Goal: Transaction & Acquisition: Purchase product/service

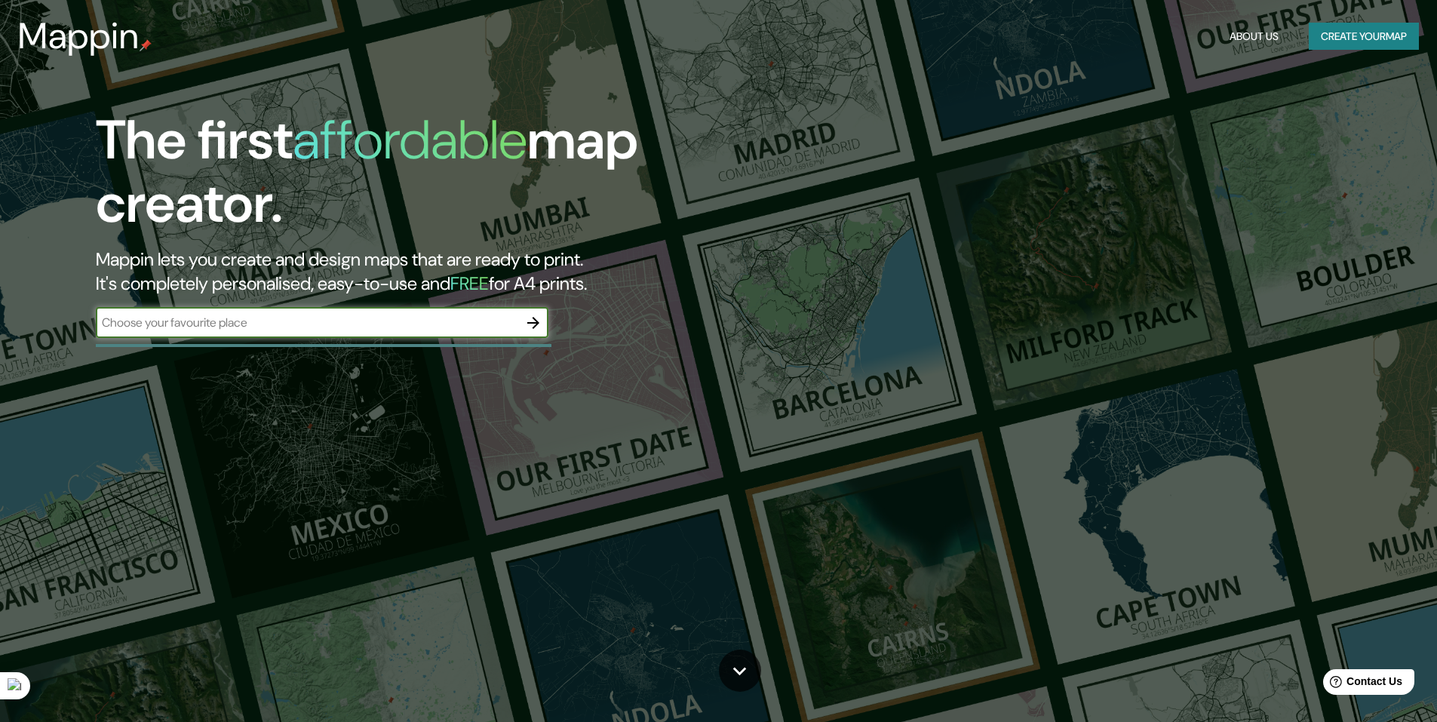
click at [1344, 37] on button "Create your map" at bounding box center [1364, 37] width 110 height 28
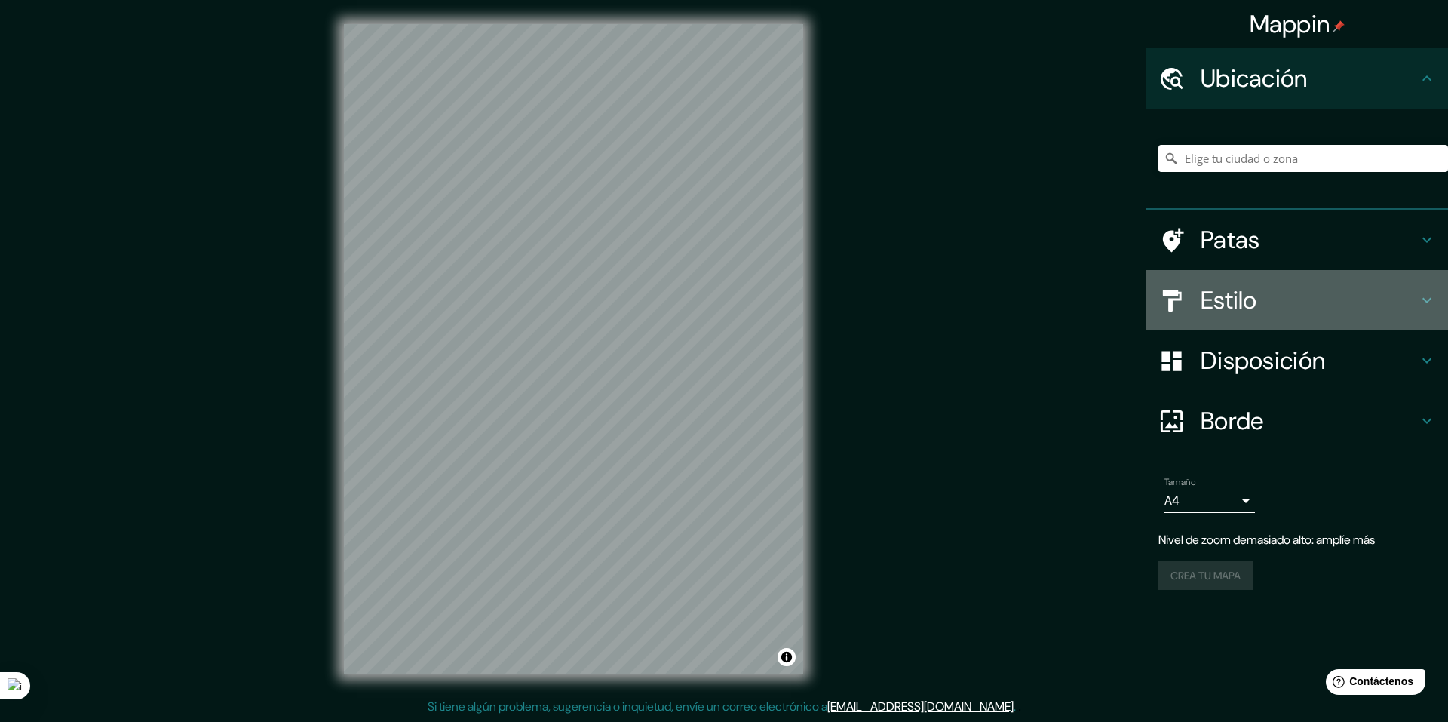
click at [1283, 298] on h4 "Estilo" at bounding box center [1309, 300] width 217 height 30
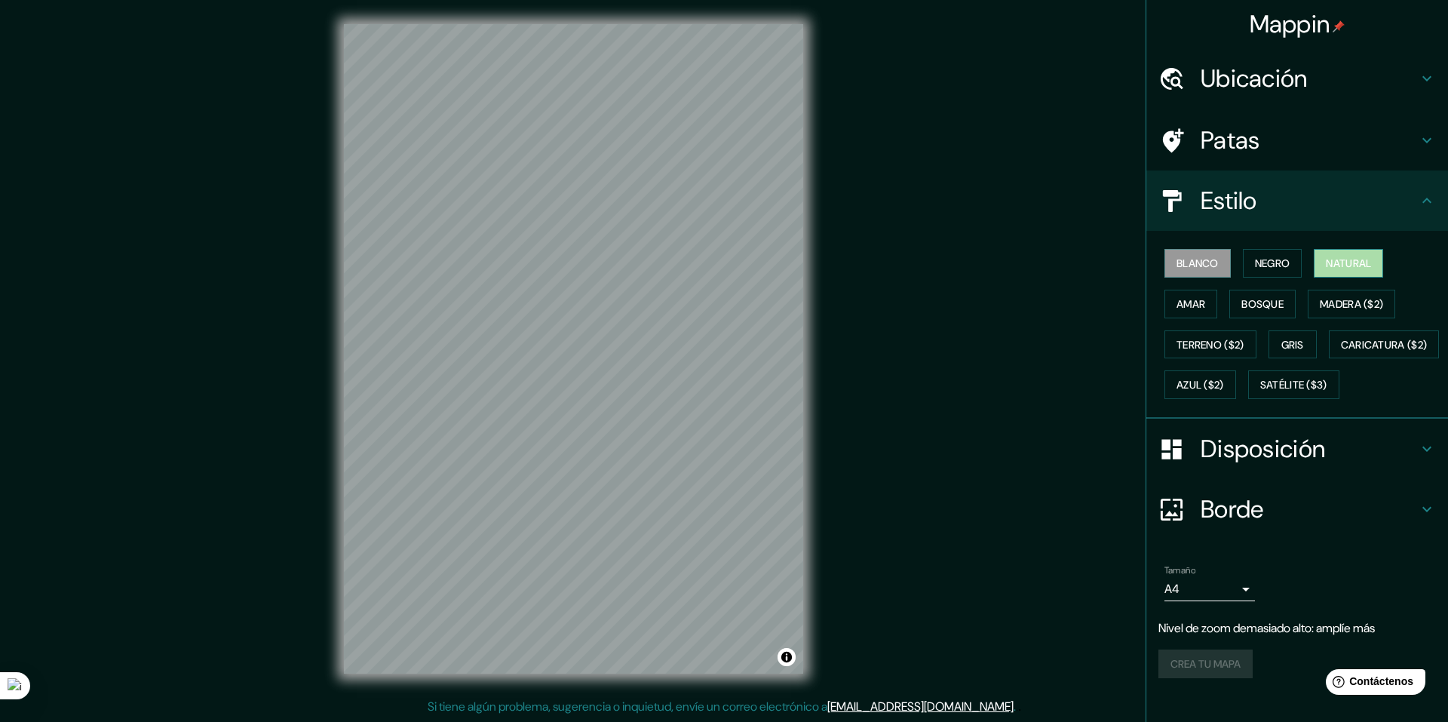
click at [1326, 272] on font "Natural" at bounding box center [1348, 263] width 45 height 20
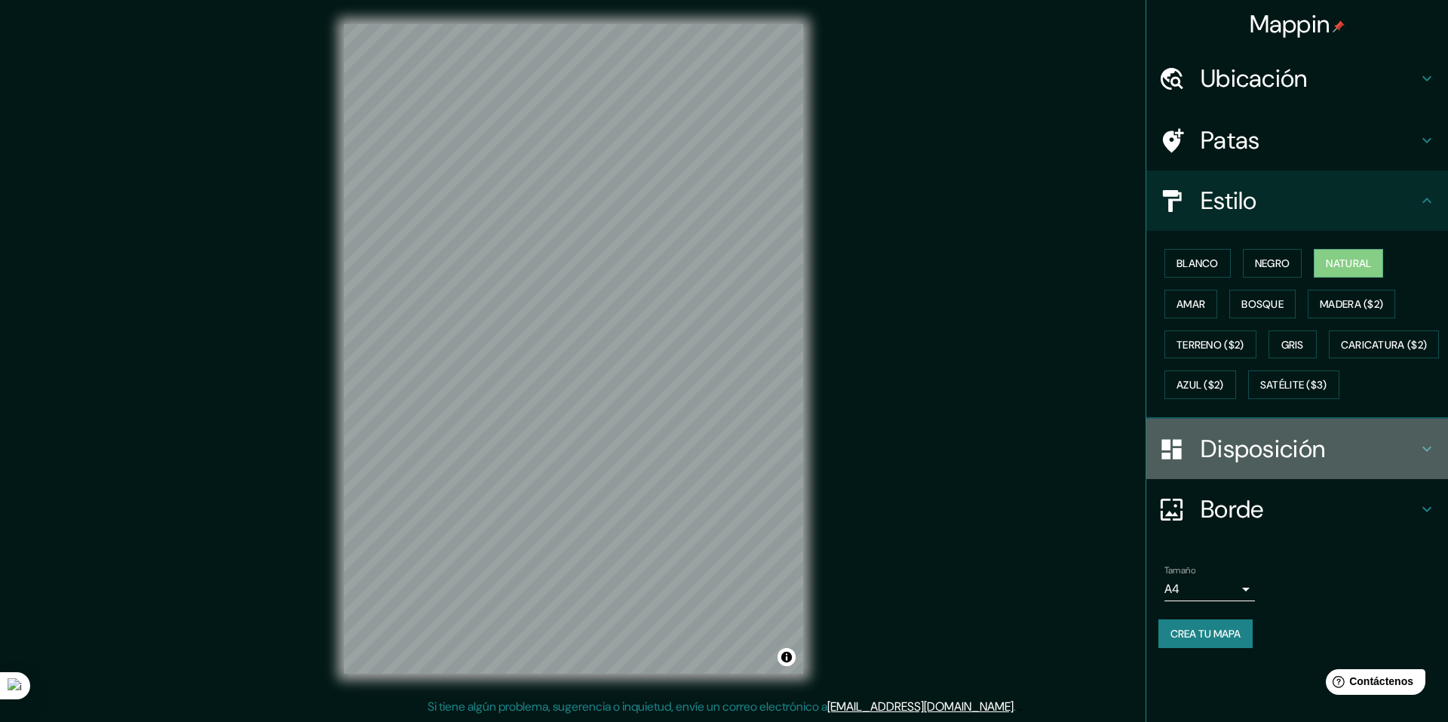
click at [1213, 465] on font "Disposición" at bounding box center [1263, 449] width 124 height 32
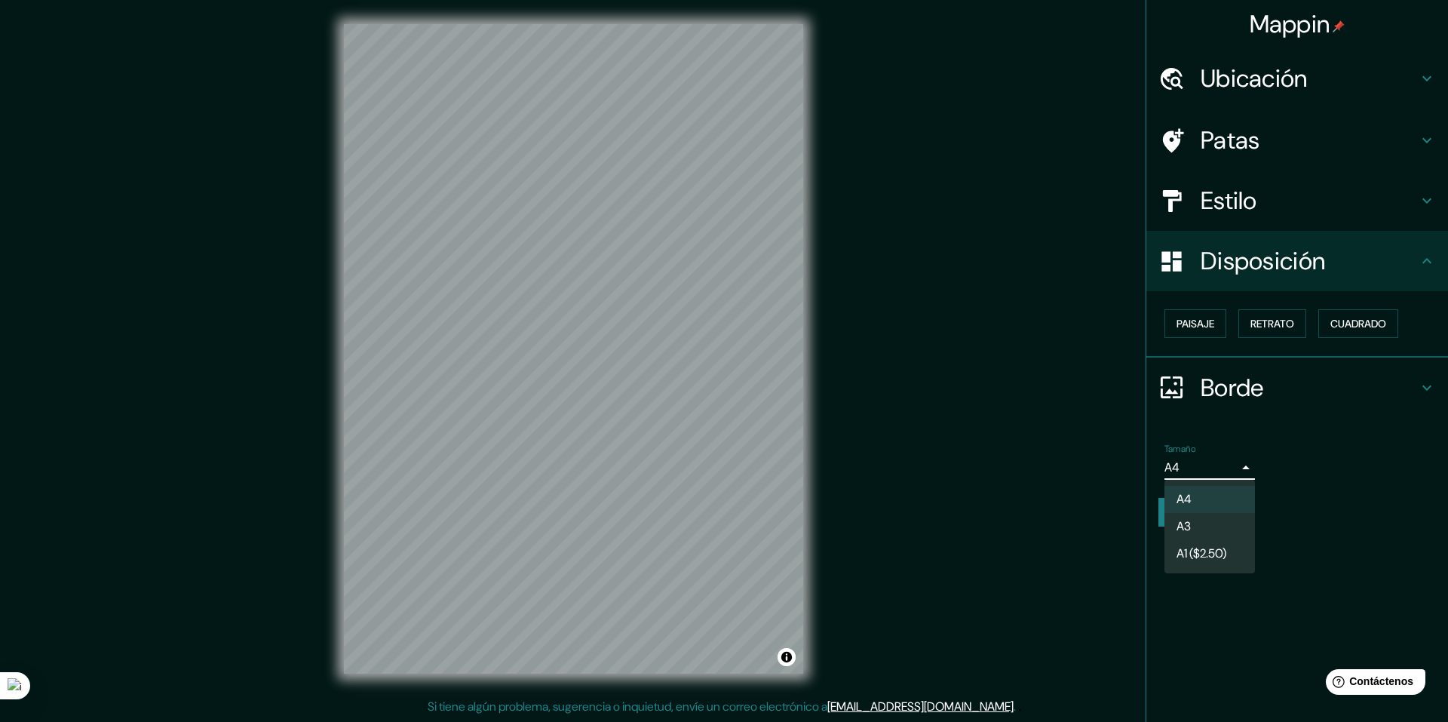
click at [1242, 468] on body "Mappin Ubicación Patas Estilo Disposición Paisaje Retrato Cuadrado Borde Elige …" at bounding box center [724, 361] width 1448 height 722
click at [1226, 525] on li "A3" at bounding box center [1210, 528] width 91 height 28
click at [1245, 467] on body "Mappin Ubicación Patas Estilo Disposición Paisaje Retrato Cuadrado Borde Elige …" at bounding box center [724, 361] width 1448 height 722
click at [1238, 500] on li "A4" at bounding box center [1210, 500] width 91 height 28
type input "single"
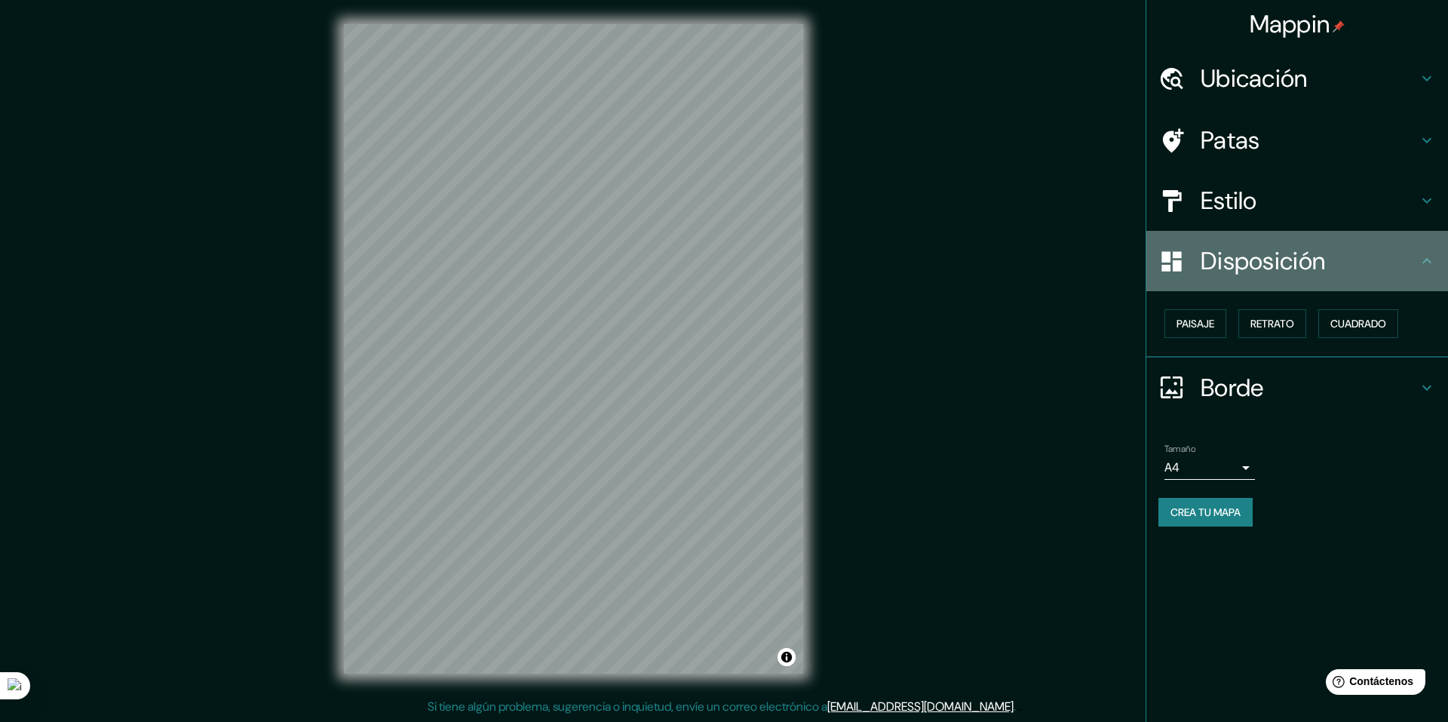
click at [1370, 284] on div "Disposición" at bounding box center [1298, 261] width 302 height 60
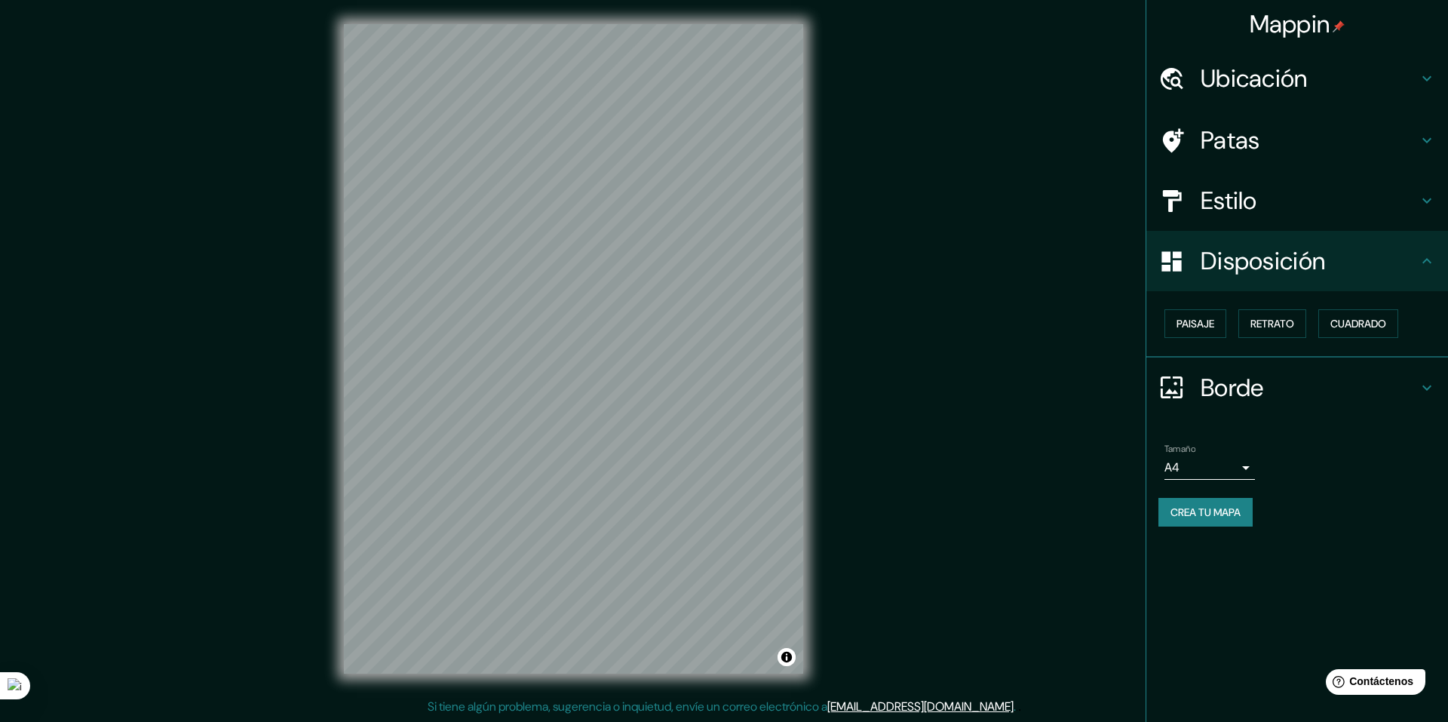
click at [1370, 284] on div "Disposición" at bounding box center [1298, 261] width 302 height 60
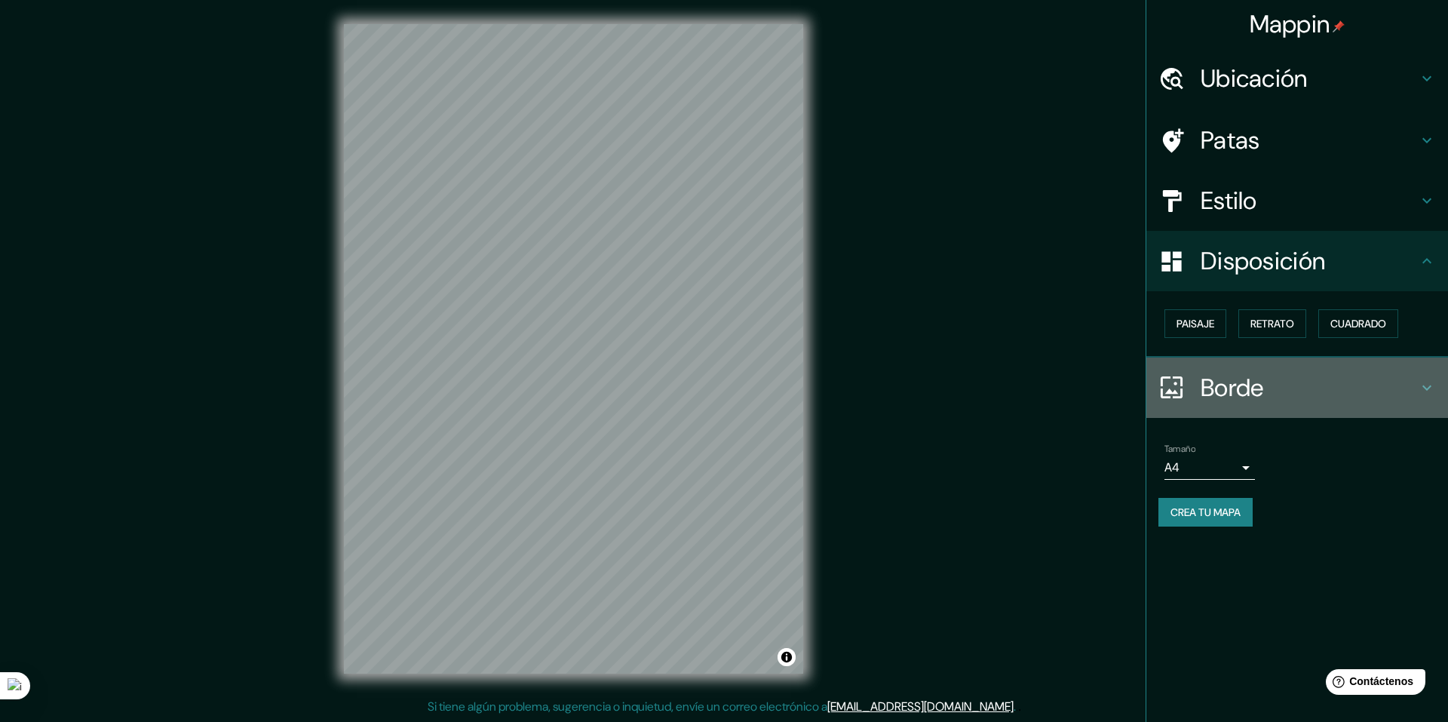
click at [1372, 391] on h4 "Borde" at bounding box center [1309, 388] width 217 height 30
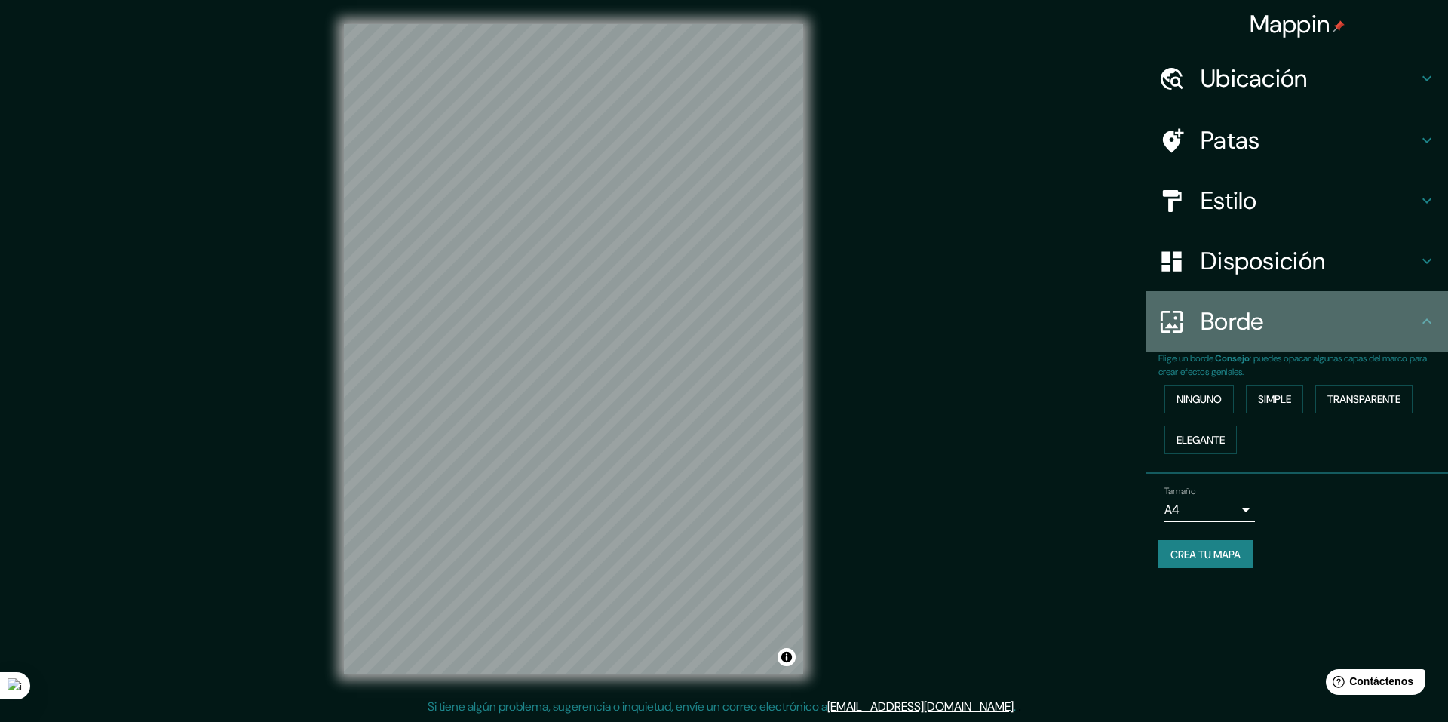
click at [1404, 336] on h4 "Borde" at bounding box center [1309, 321] width 217 height 30
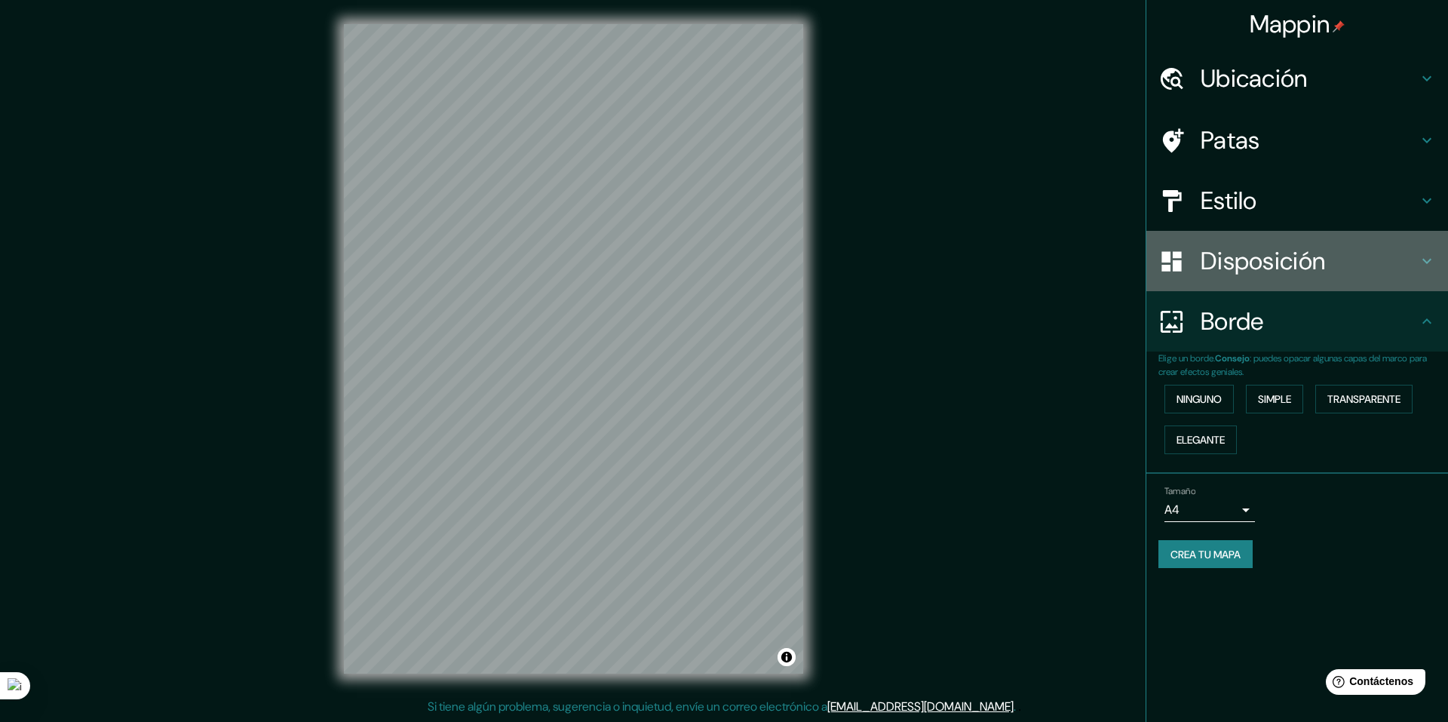
click at [1417, 268] on h4 "Disposición" at bounding box center [1309, 261] width 217 height 30
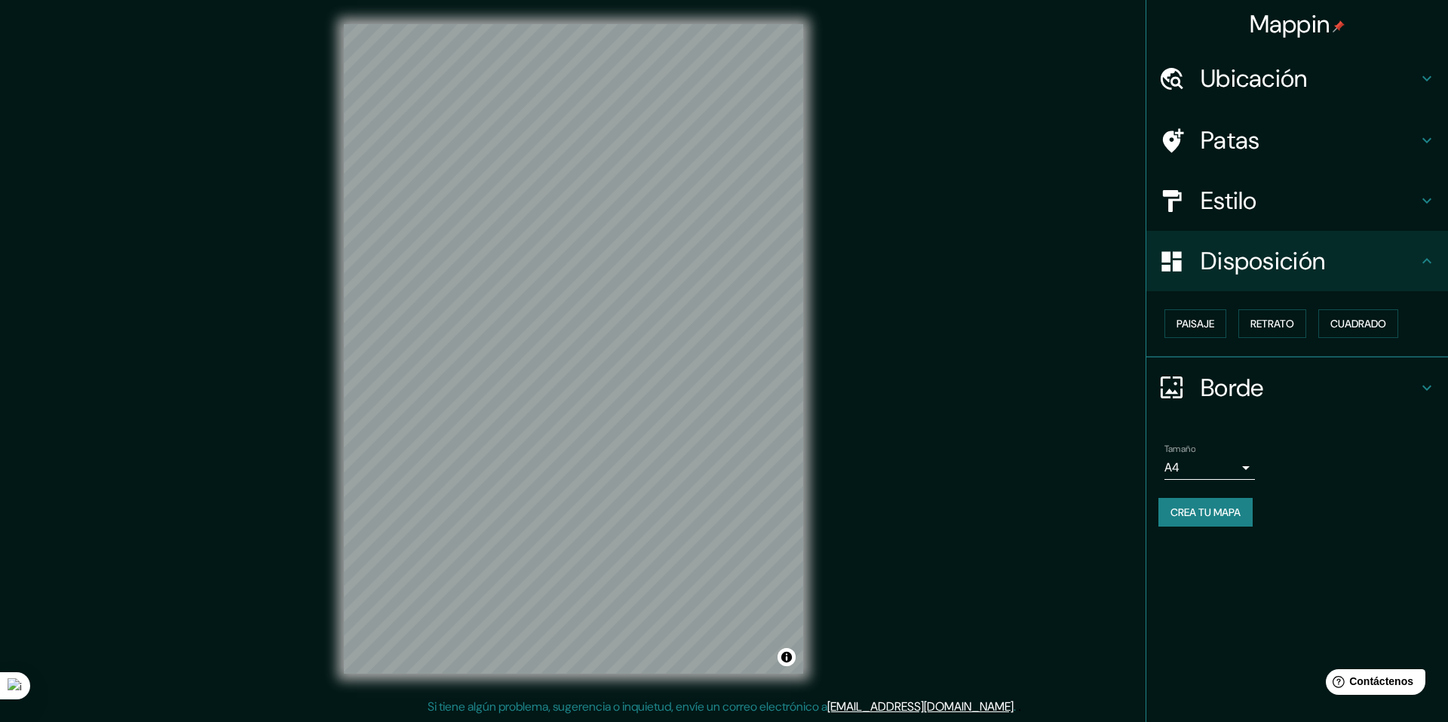
click at [1410, 203] on h4 "Estilo" at bounding box center [1309, 201] width 217 height 30
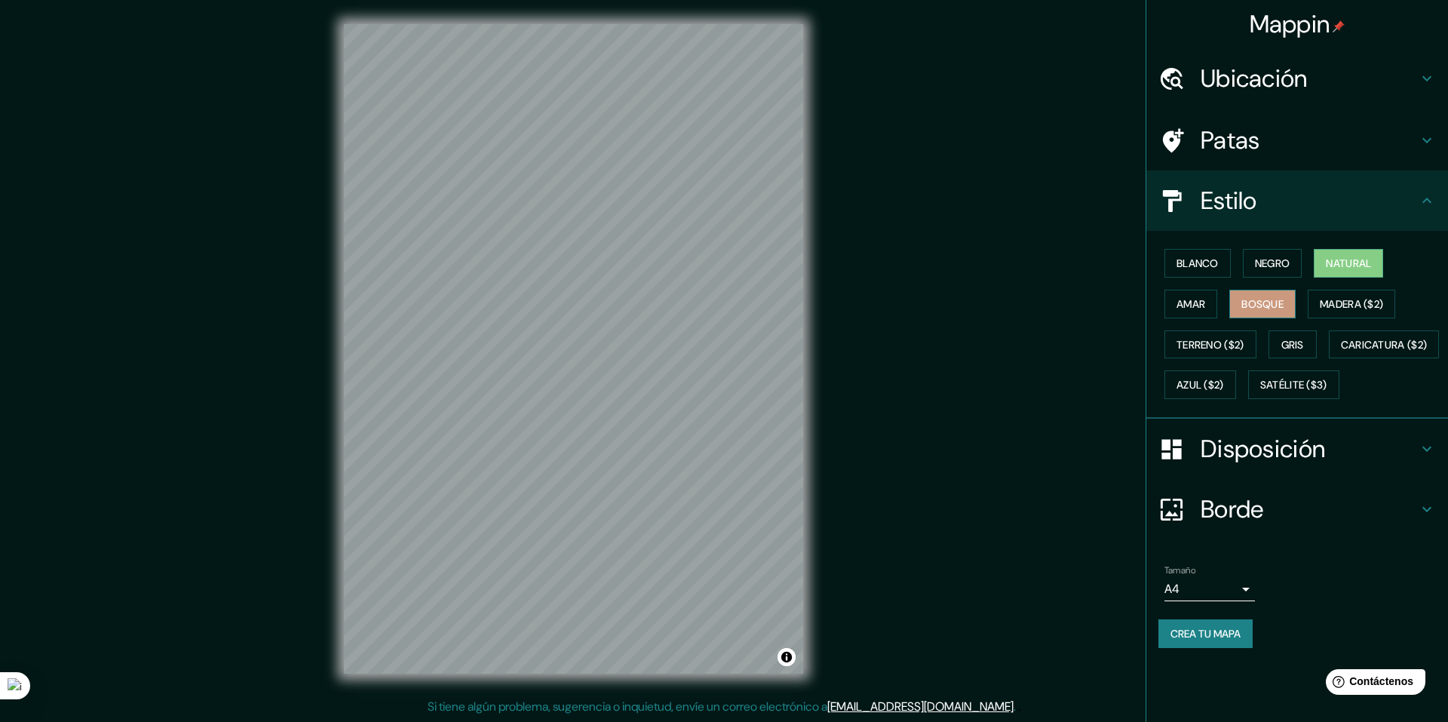
click at [1280, 290] on button "Bosque" at bounding box center [1262, 304] width 66 height 29
click at [1328, 272] on button "Natural" at bounding box center [1348, 263] width 69 height 29
click at [1378, 135] on h4 "Patas" at bounding box center [1309, 140] width 217 height 30
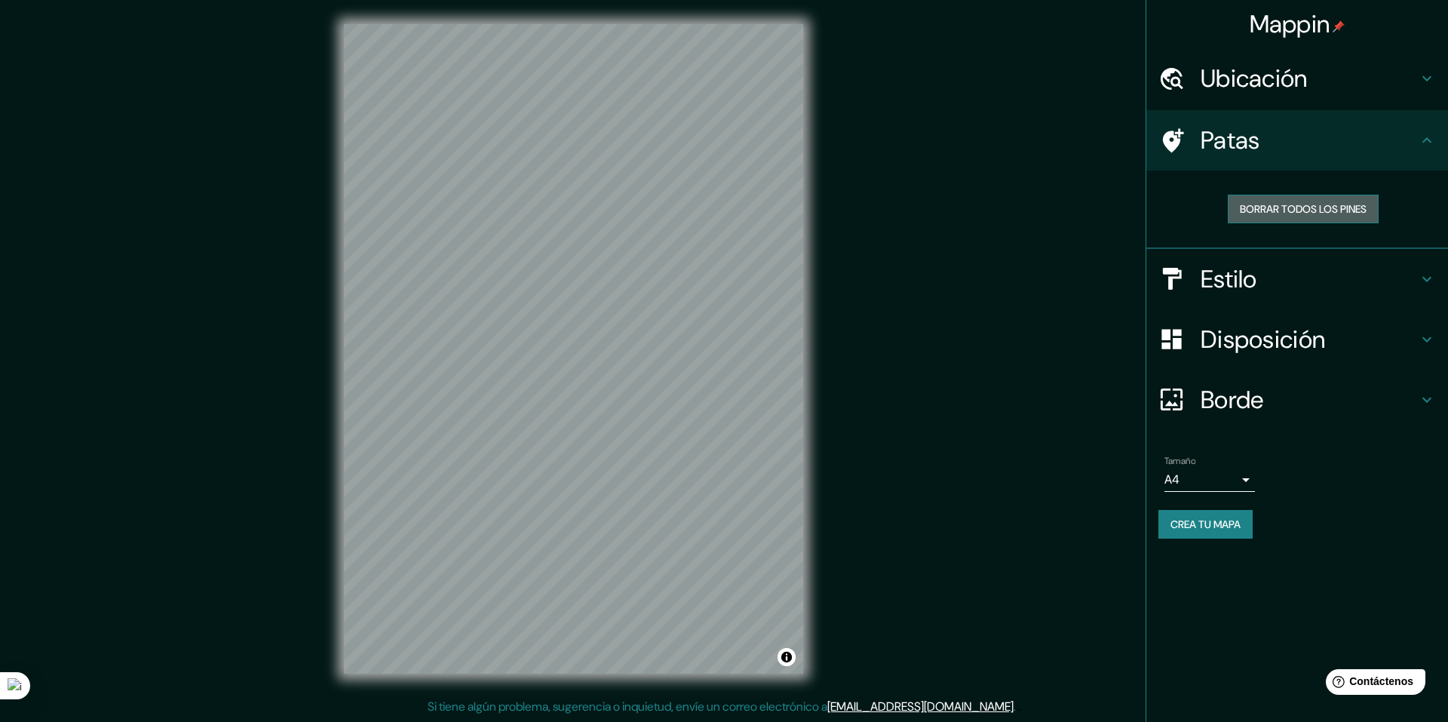
click at [1348, 209] on font "Borrar todos los pines" at bounding box center [1303, 209] width 127 height 14
click at [686, 201] on div at bounding box center [681, 202] width 12 height 12
click at [698, 213] on div at bounding box center [697, 214] width 12 height 12
click at [631, 315] on div at bounding box center [632, 321] width 12 height 12
click at [1349, 210] on font "Borrar todos los pines" at bounding box center [1303, 209] width 127 height 14
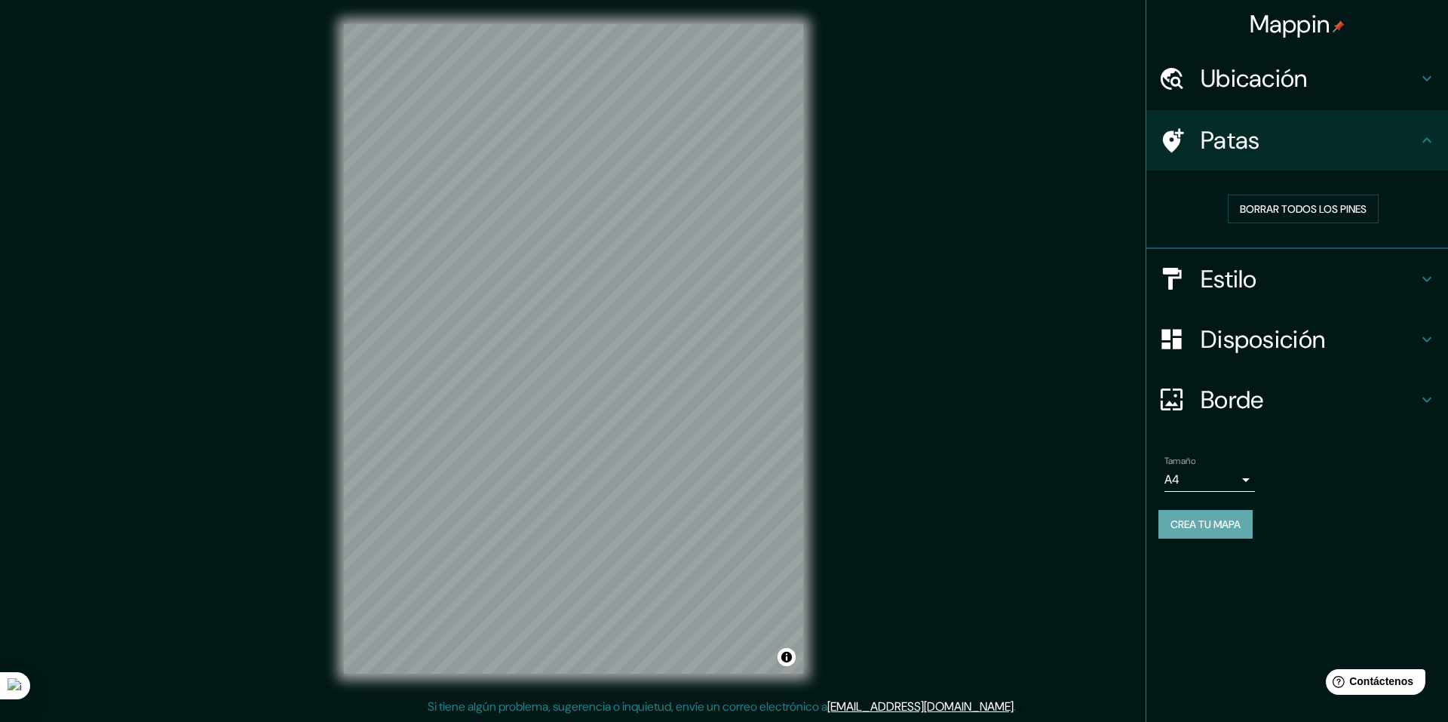
click at [1211, 518] on font "Crea tu mapa" at bounding box center [1206, 524] width 70 height 14
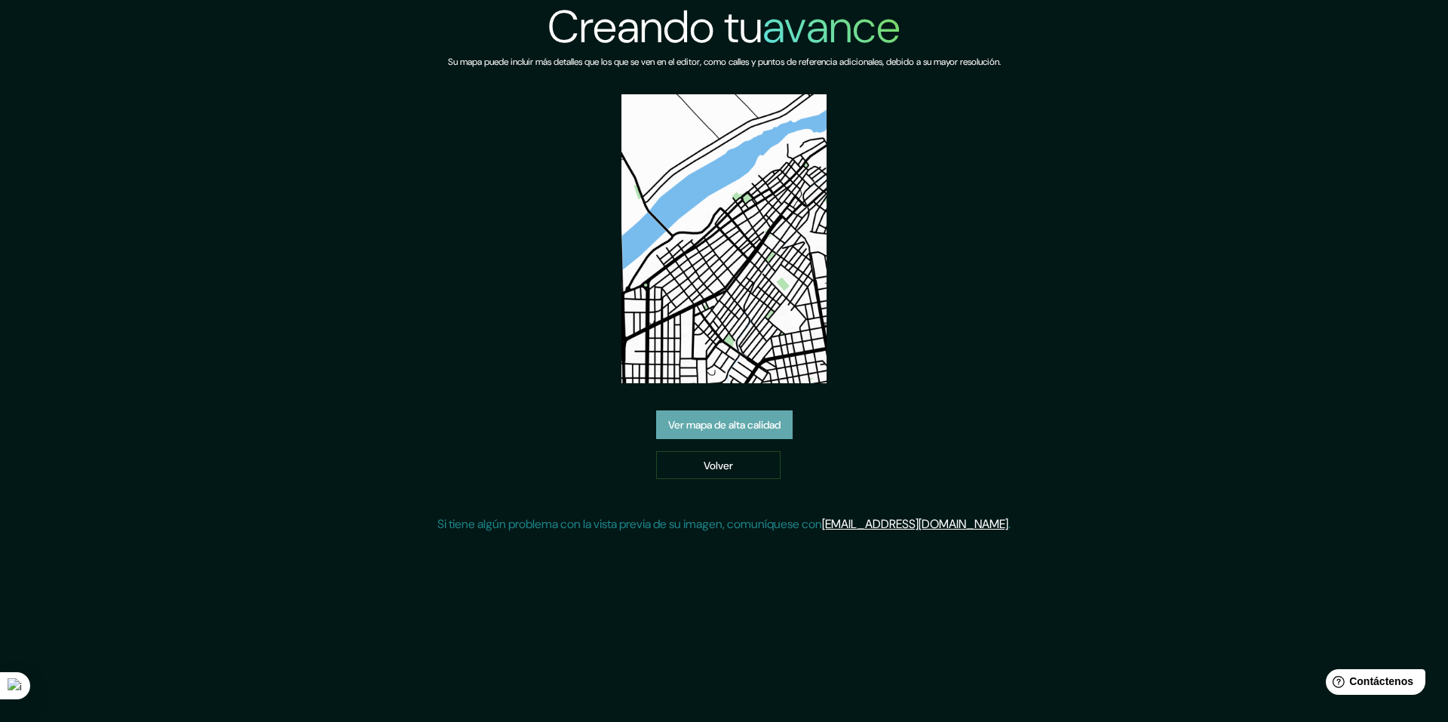
click at [772, 431] on font "Ver mapa de alta calidad" at bounding box center [724, 425] width 112 height 14
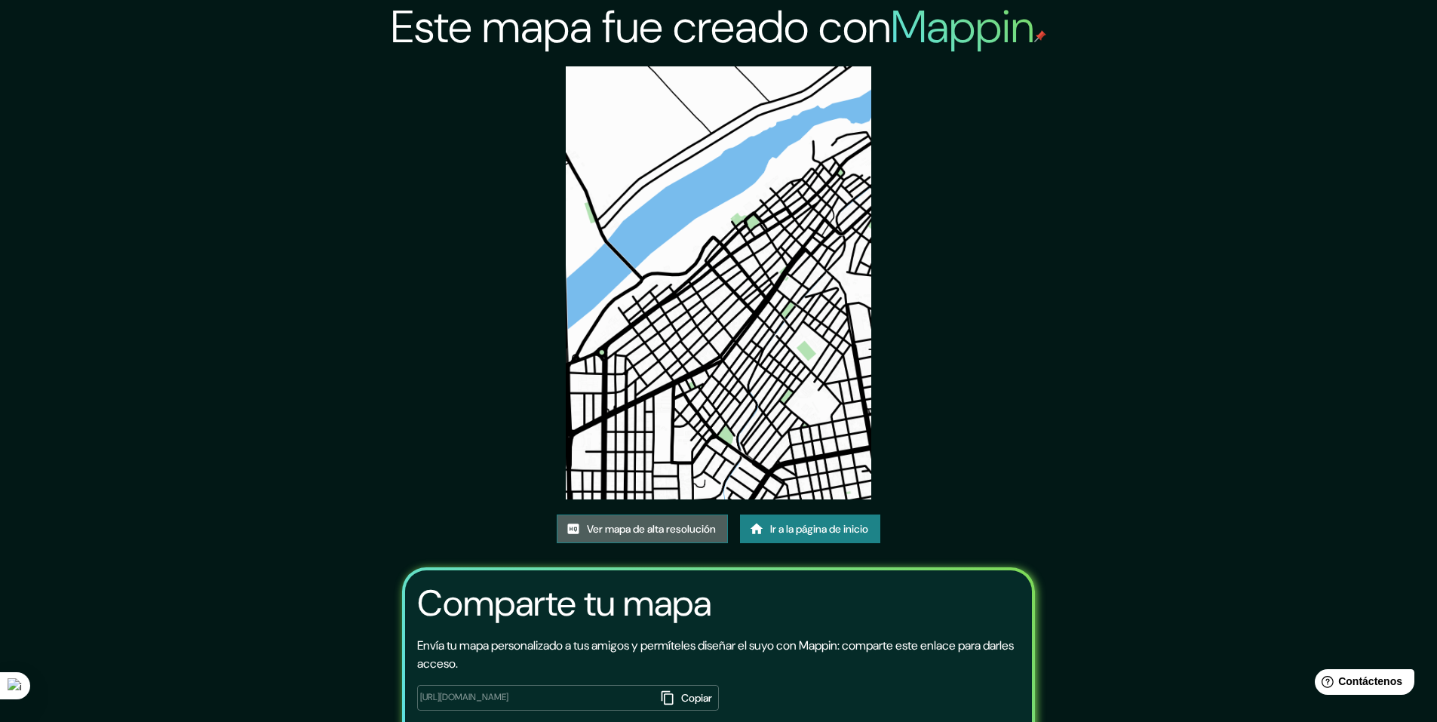
click at [671, 526] on font "Ver mapa de alta resolución" at bounding box center [651, 529] width 129 height 14
